Goal: Task Accomplishment & Management: Complete application form

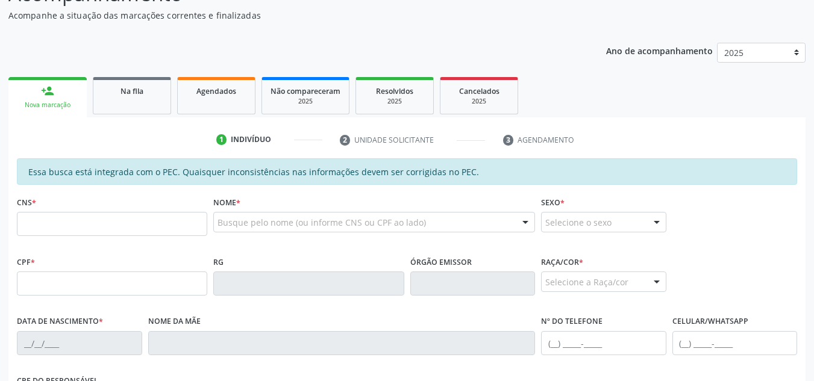
scroll to position [120, 0]
drag, startPoint x: 143, startPoint y: 89, endPoint x: 261, endPoint y: 107, distance: 119.9
click at [143, 89] on span "Na fila" at bounding box center [131, 91] width 23 height 10
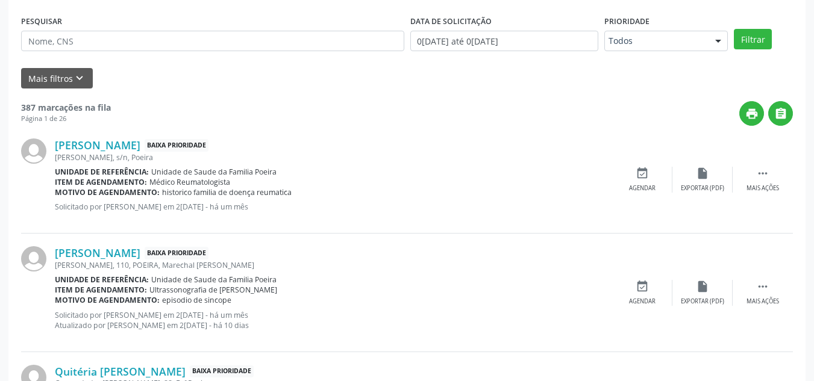
scroll to position [181, 0]
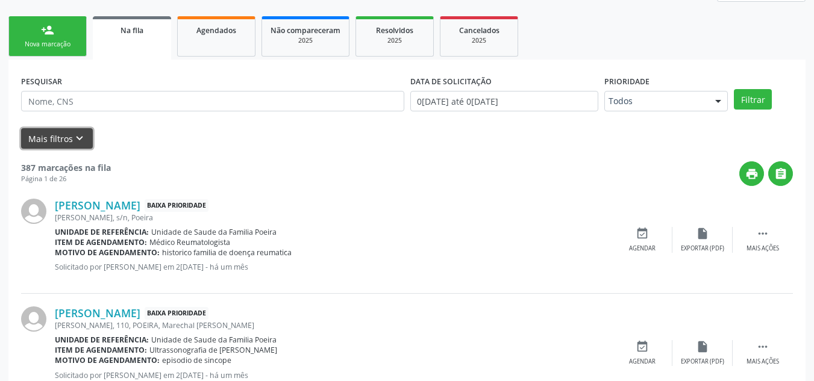
click at [63, 134] on button "Mais filtros keyboard_arrow_down" at bounding box center [57, 138] width 72 height 21
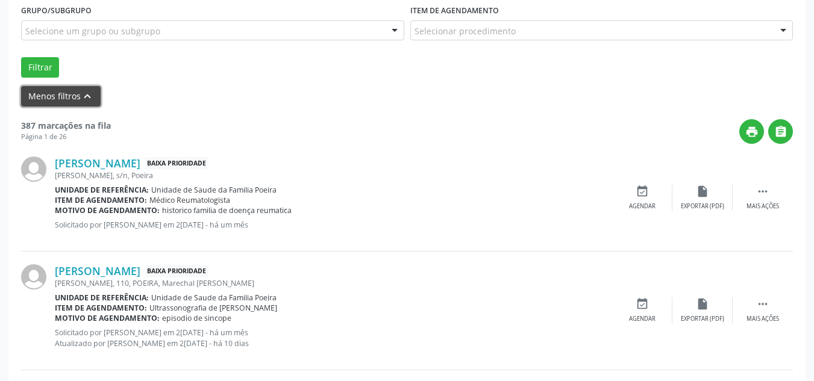
scroll to position [301, 0]
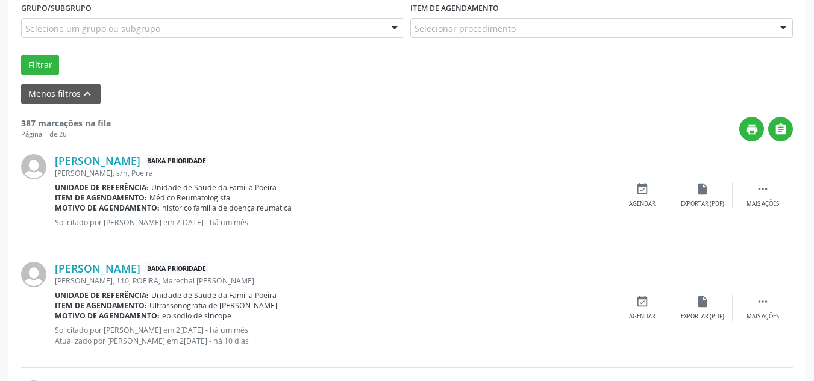
click at [666, 37] on div "Selecionar procedimento" at bounding box center [601, 28] width 383 height 20
click at [414, 37] on input "text" at bounding box center [414, 34] width 0 height 24
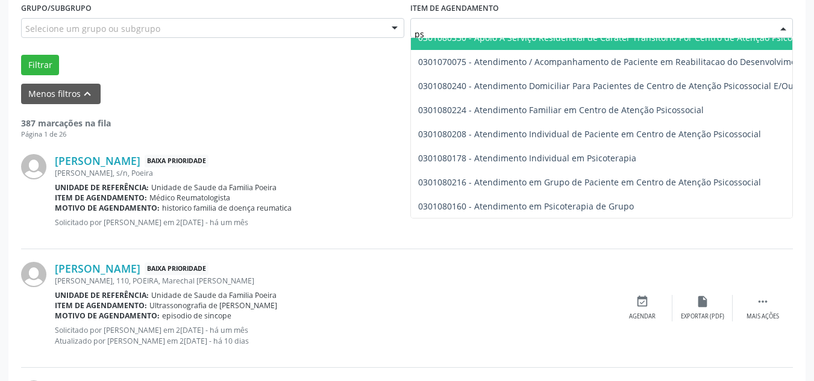
type input "p"
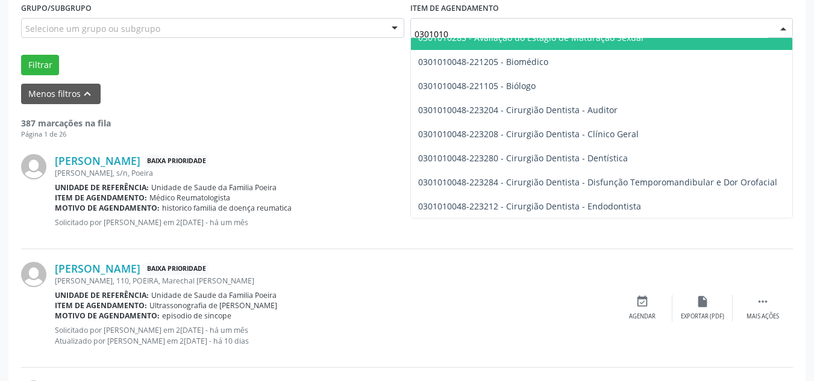
type input "03010100"
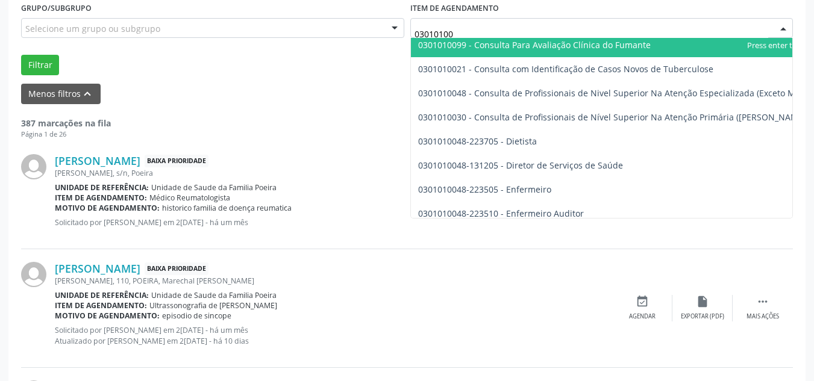
scroll to position [723, 0]
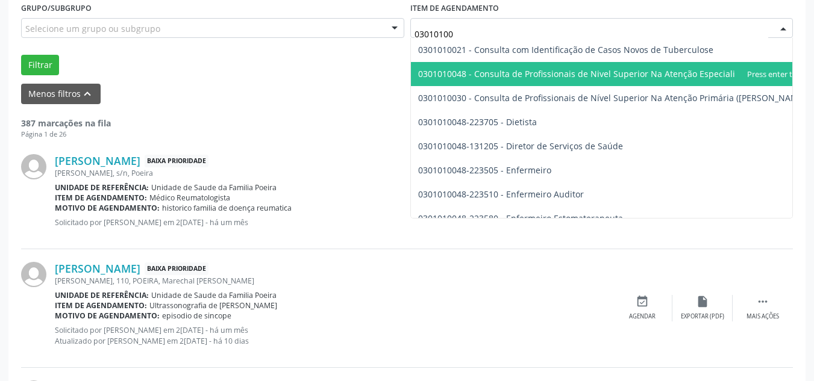
click at [573, 75] on span "0301010048 - Consulta de Profissionais de Nivel Superior Na Atenção Especializa…" at bounding box center [618, 73] width 401 height 11
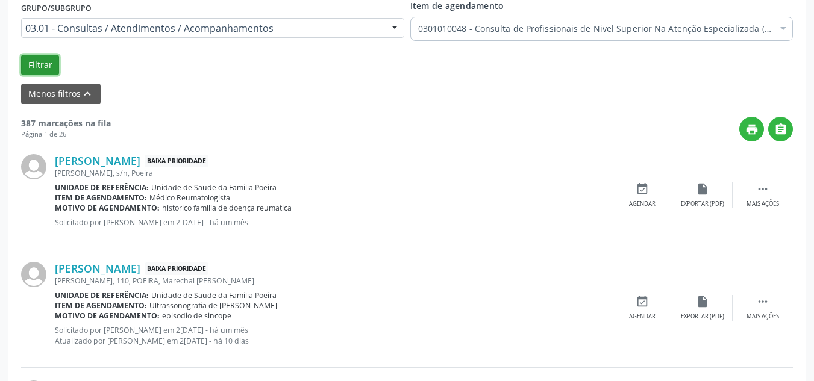
click at [46, 63] on button "Filtrar" at bounding box center [40, 65] width 38 height 20
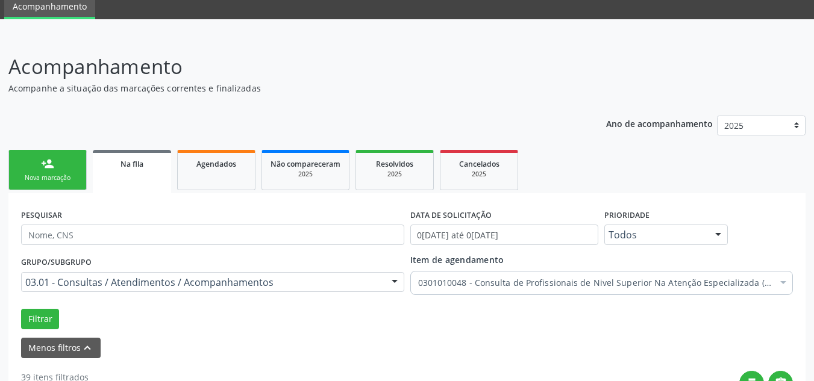
scroll to position [181, 0]
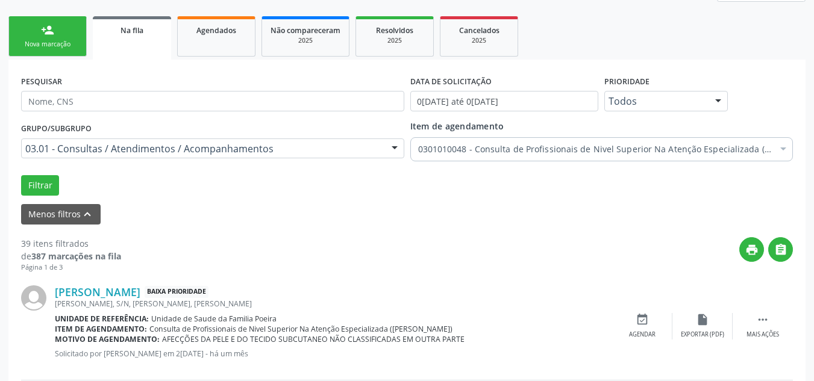
click at [223, 37] on link "Agendados" at bounding box center [216, 36] width 78 height 40
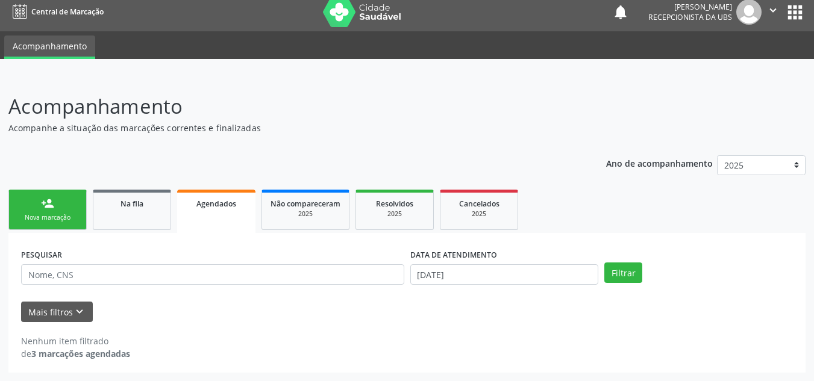
scroll to position [7, 0]
click at [486, 273] on body "Central de Marcação notifications [PERSON_NAME] Recepcionista da UBS  Configur…" at bounding box center [407, 183] width 814 height 381
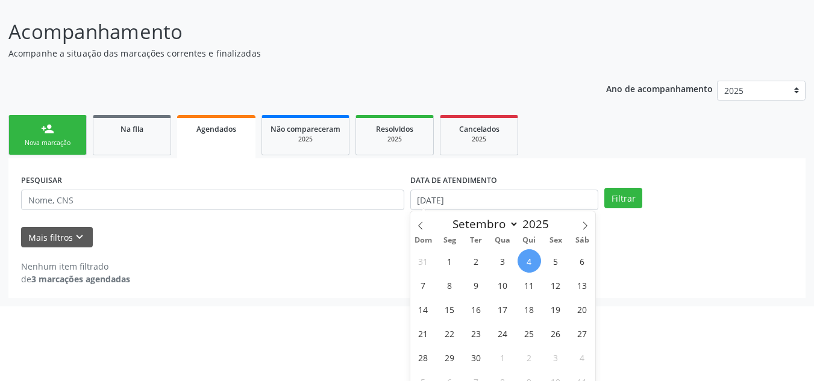
click at [534, 262] on span "4" at bounding box center [528, 260] width 23 height 23
type input "[DATE]"
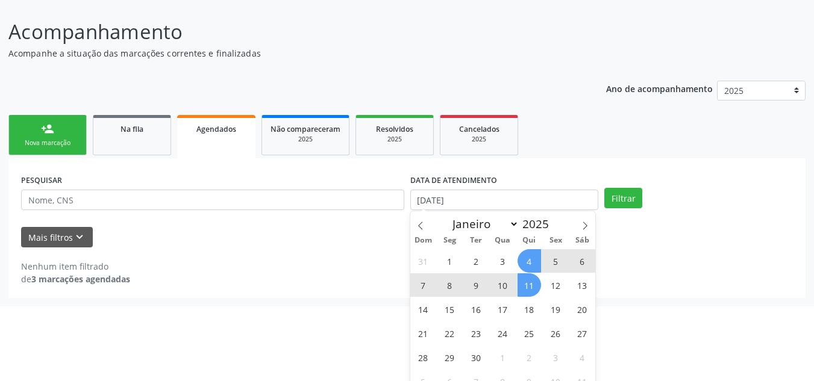
click at [529, 285] on span "11" at bounding box center [528, 284] width 23 height 23
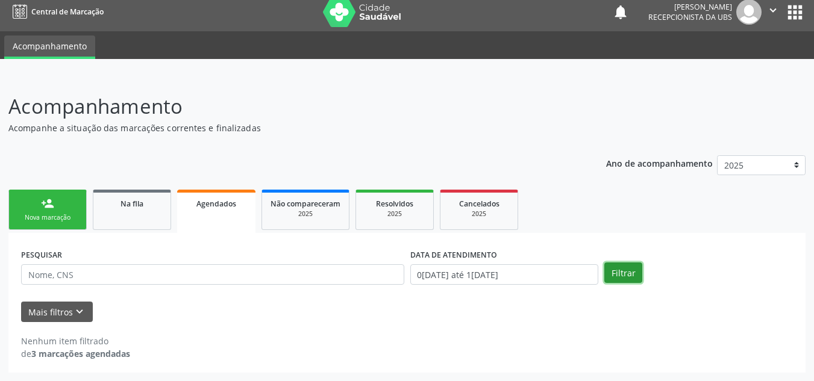
click at [621, 269] on button "Filtrar" at bounding box center [623, 273] width 38 height 20
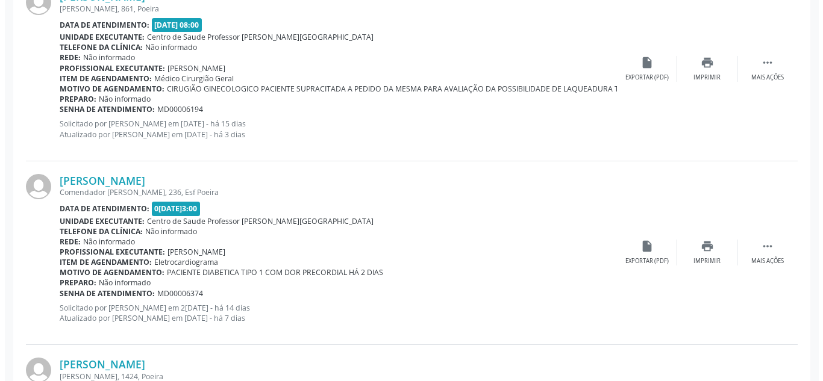
scroll to position [369, 0]
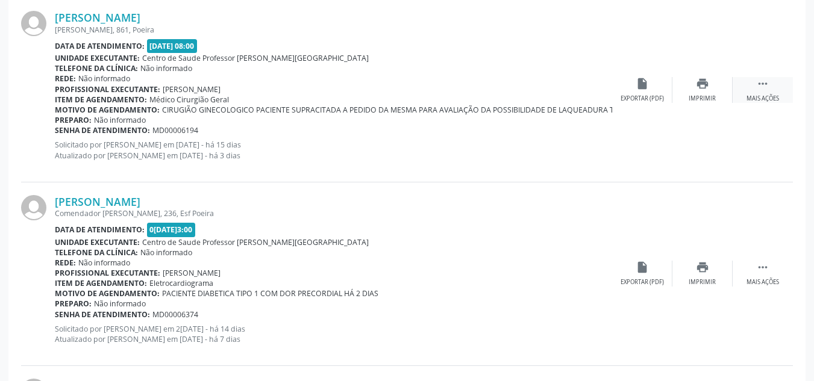
click at [772, 85] on div " Mais ações" at bounding box center [762, 90] width 60 height 26
click at [628, 93] on div "cancel Cancelar" at bounding box center [642, 90] width 60 height 26
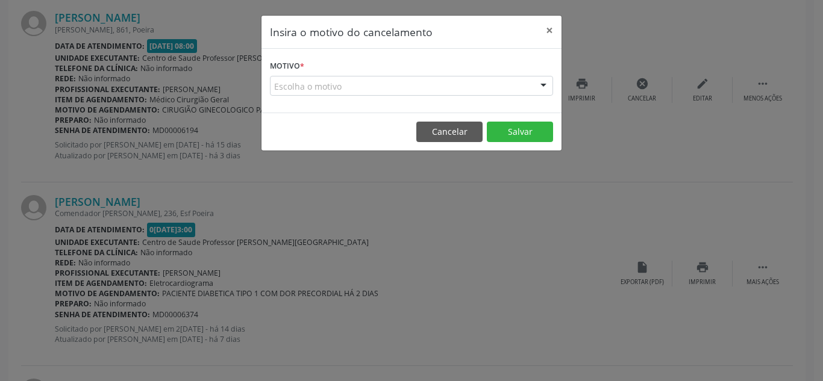
click at [423, 86] on div "Escolha o motivo" at bounding box center [411, 86] width 283 height 20
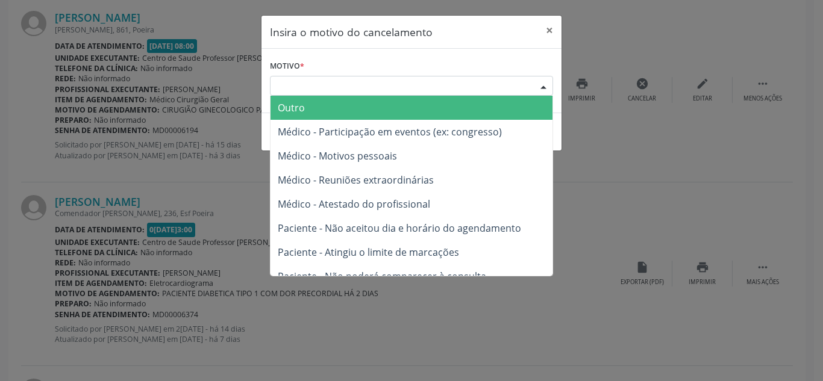
click at [389, 114] on span "Outro" at bounding box center [411, 108] width 282 height 24
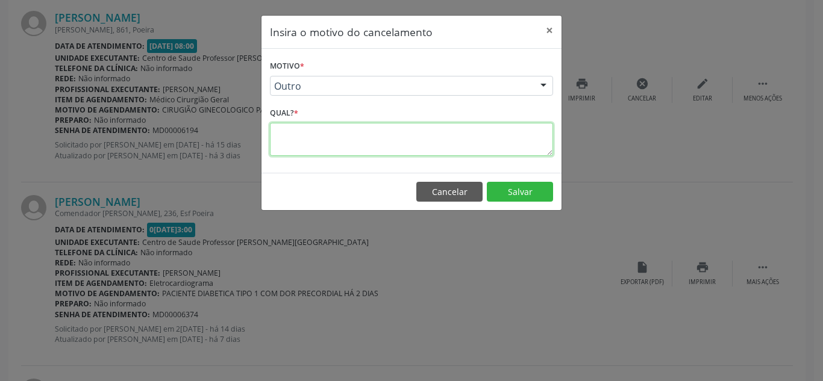
click at [392, 138] on textarea at bounding box center [411, 139] width 283 height 33
type textarea "Paciente conseguiu a mesma para o dia 05/09 no estacio"
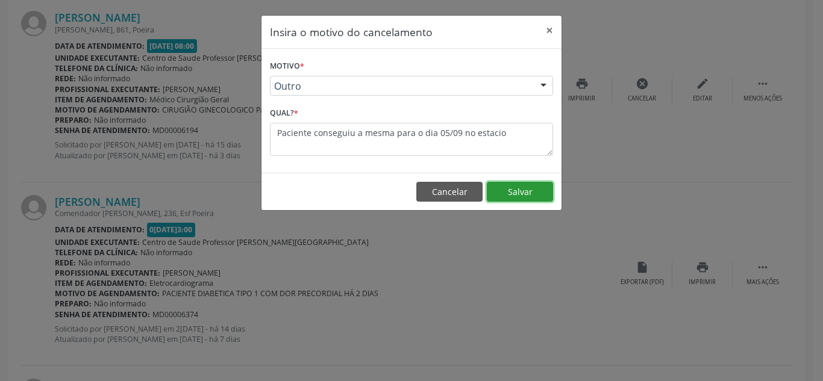
click at [531, 189] on button "Salvar" at bounding box center [520, 192] width 66 height 20
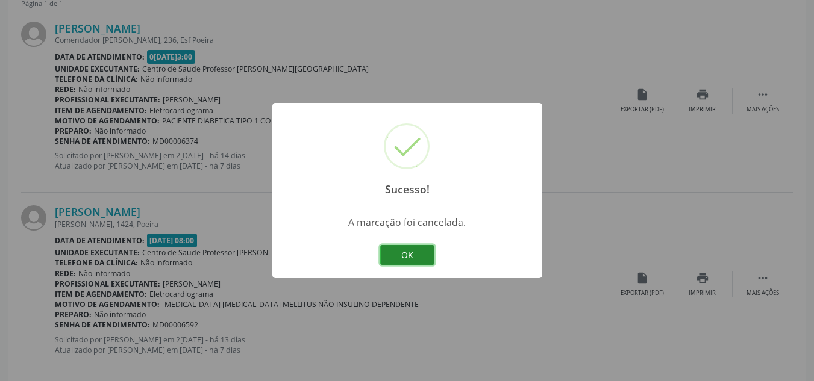
click at [407, 255] on button "OK" at bounding box center [407, 255] width 54 height 20
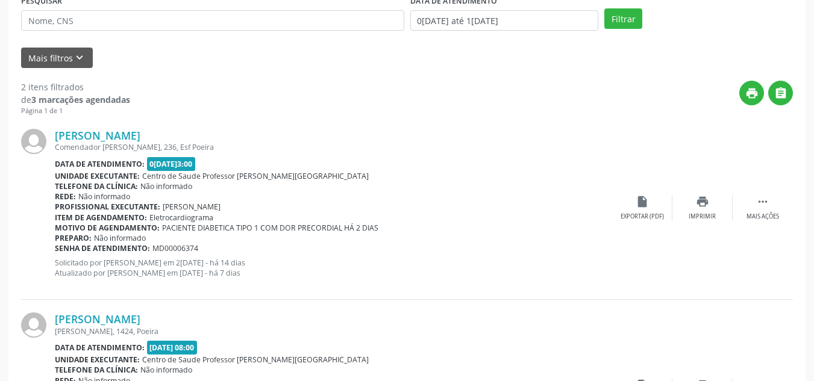
scroll to position [144, 0]
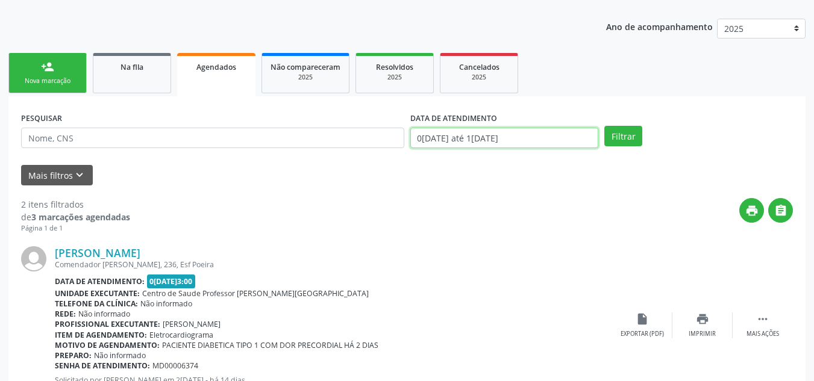
click at [543, 137] on input "0[DATE] até 1[DATE]" at bounding box center [504, 138] width 189 height 20
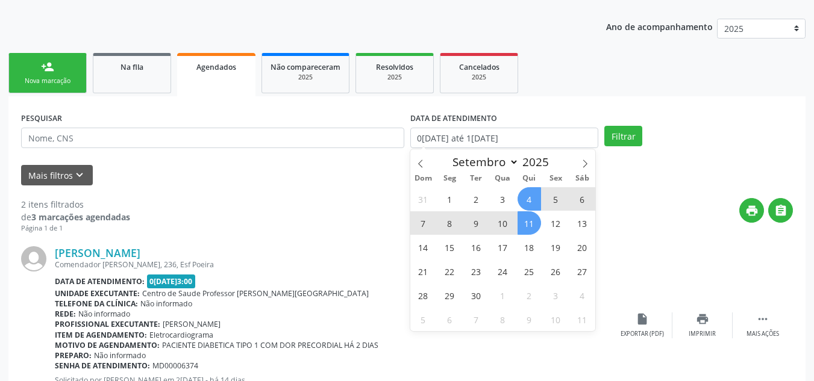
click at [529, 201] on span "4" at bounding box center [528, 198] width 23 height 23
type input "[DATE]"
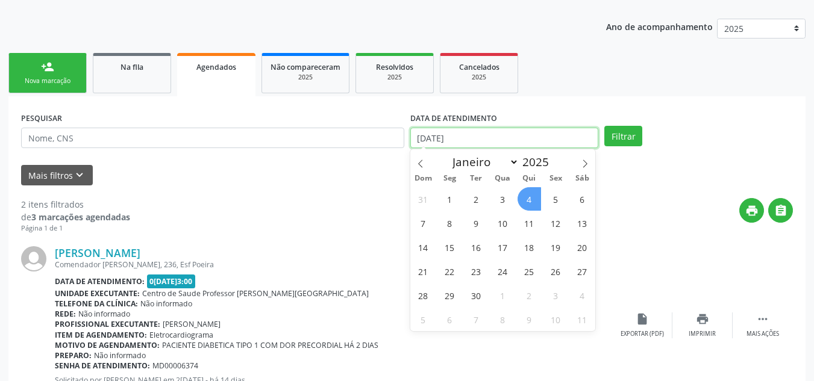
click at [530, 145] on input "[DATE]" at bounding box center [504, 138] width 189 height 20
click at [501, 201] on span "3" at bounding box center [502, 198] width 23 height 23
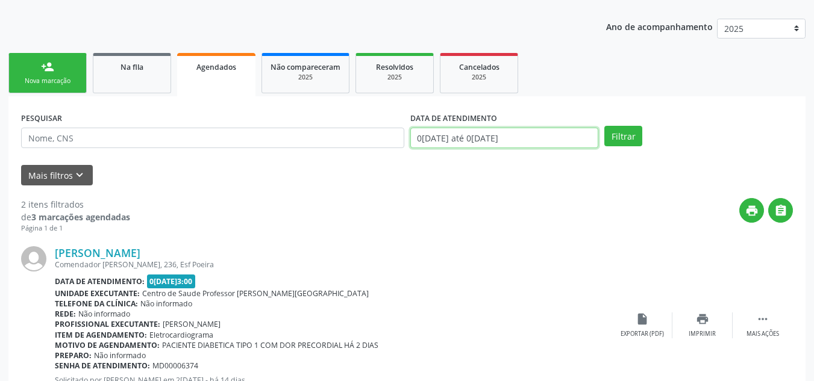
click at [553, 137] on input "0[DATE] até 0[DATE]" at bounding box center [504, 138] width 189 height 20
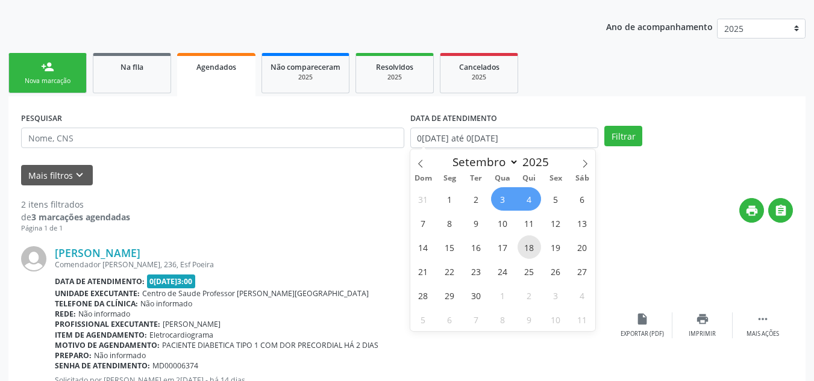
click at [528, 246] on span "18" at bounding box center [528, 247] width 23 height 23
type input "1[DATE]"
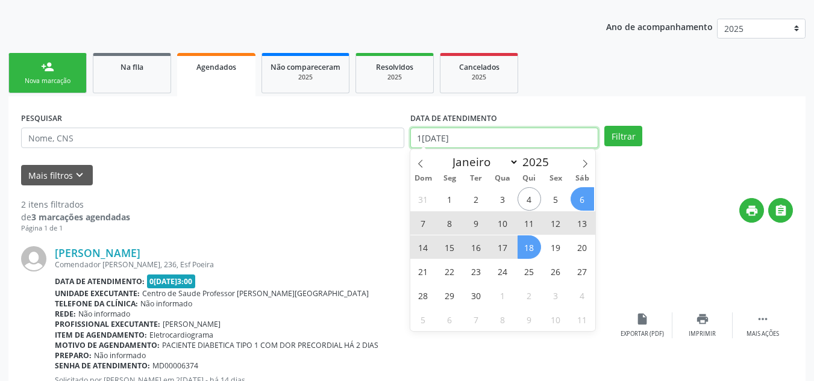
click at [581, 148] on input "1[DATE]" at bounding box center [504, 138] width 189 height 20
click at [550, 138] on input "1[DATE]" at bounding box center [504, 138] width 189 height 20
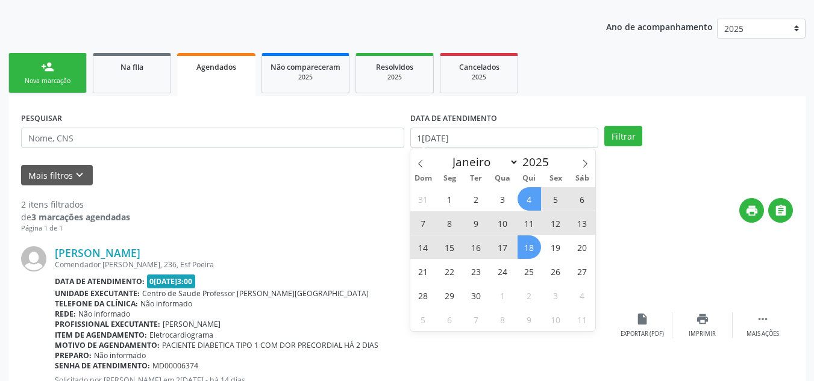
click at [526, 198] on span "4" at bounding box center [528, 198] width 23 height 23
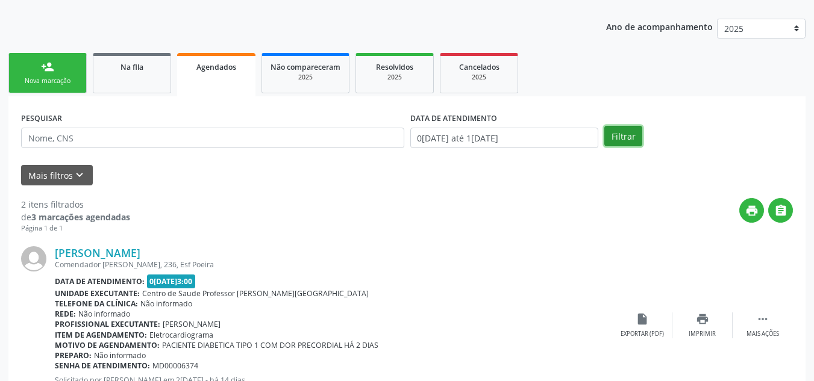
click at [622, 136] on button "Filtrar" at bounding box center [623, 136] width 38 height 20
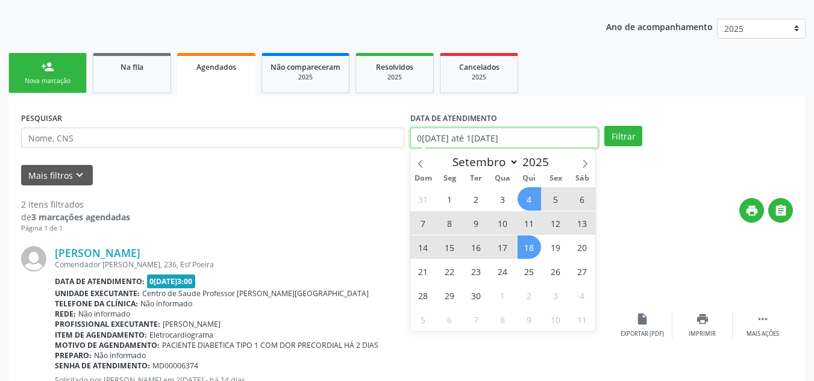
click at [532, 132] on input "0[DATE] até 1[DATE]" at bounding box center [504, 138] width 189 height 20
click at [448, 199] on span "1" at bounding box center [449, 198] width 23 height 23
type input "0[DATE]"
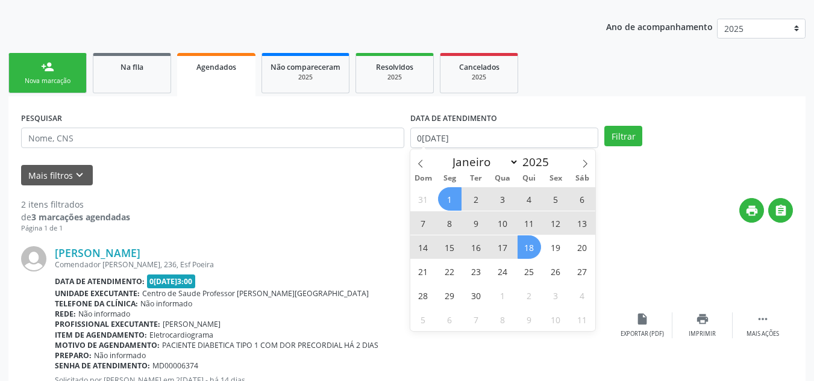
click at [530, 255] on span "18" at bounding box center [528, 247] width 23 height 23
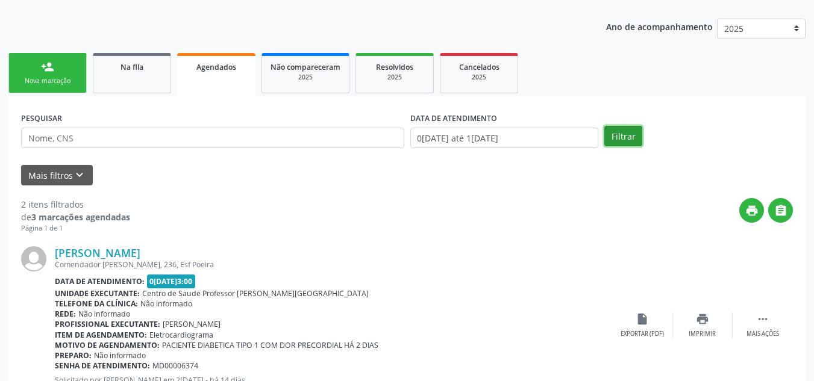
click at [631, 136] on button "Filtrar" at bounding box center [623, 136] width 38 height 20
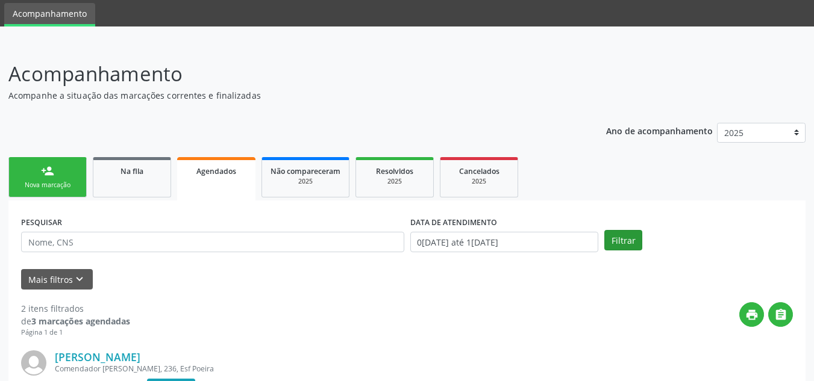
scroll to position [60, 0]
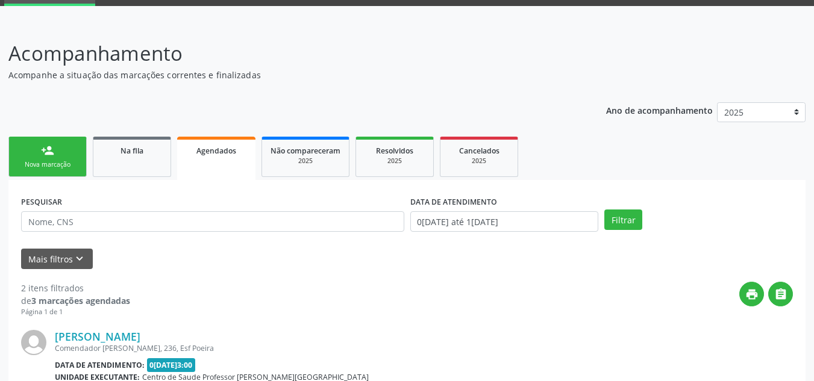
drag, startPoint x: 31, startPoint y: 170, endPoint x: 45, endPoint y: 154, distance: 20.9
click at [31, 170] on link "person_add Nova marcação" at bounding box center [47, 157] width 78 height 40
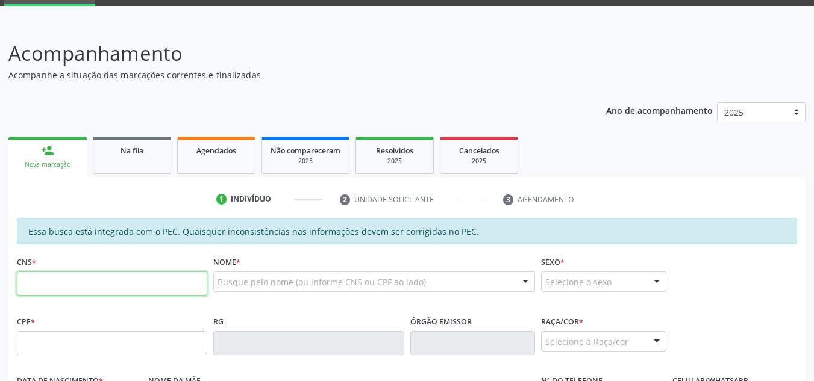
click at [113, 272] on input "text" at bounding box center [112, 284] width 190 height 24
type input "704 6056 0209 1728"
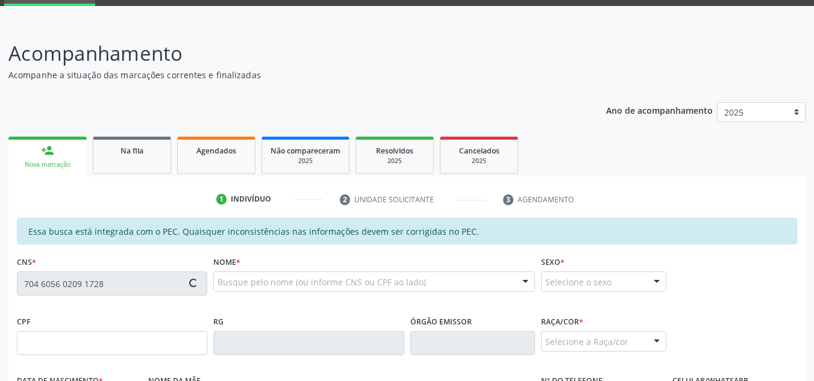
type input "2[DATE]"
type input "[PERSON_NAME] [PERSON_NAME]"
type input "[PHONE_NUMBER]"
type input "S/N"
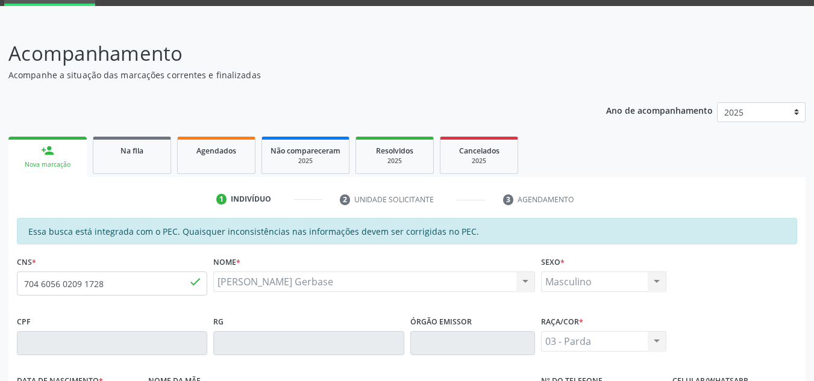
scroll to position [120, 0]
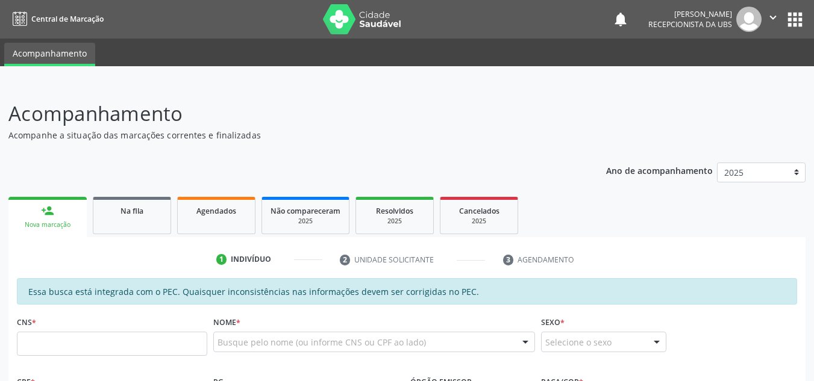
scroll to position [119, 0]
